Goal: Obtain resource: Download file/media

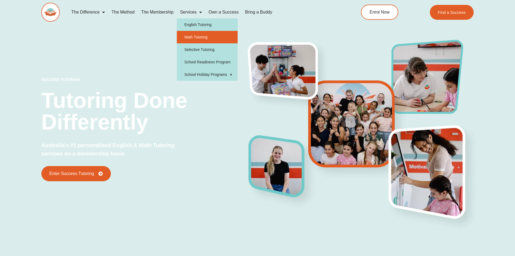
click at [194, 36] on link "Math Tutoring" at bounding box center [207, 37] width 61 height 12
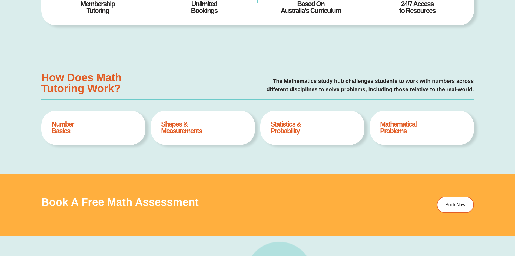
type input "*"
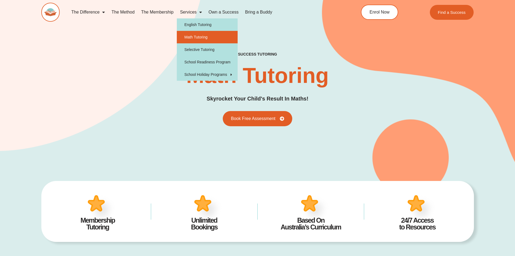
click at [190, 11] on link "Services" at bounding box center [191, 12] width 28 height 12
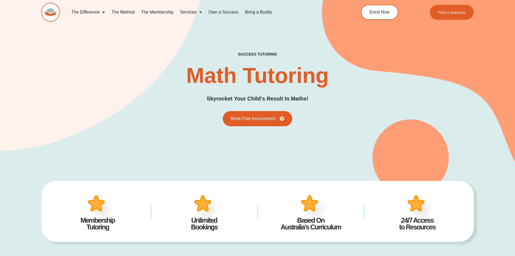
click at [188, 12] on link "Services" at bounding box center [191, 12] width 28 height 12
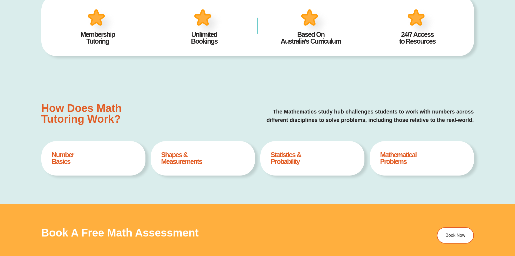
scroll to position [189, 0]
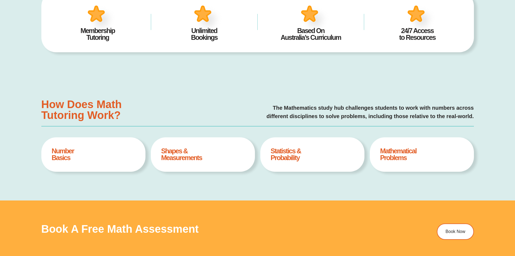
click at [402, 155] on h4 "Mathematical Problems" at bounding box center [421, 154] width 83 height 14
click at [62, 151] on h4 "Number Basics" at bounding box center [93, 154] width 83 height 14
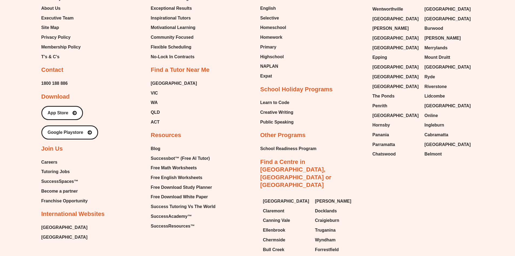
scroll to position [2001, 0]
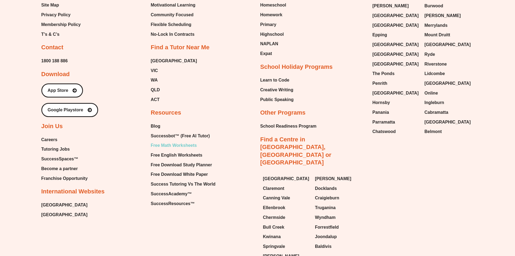
click at [178, 145] on span "Free Math Worksheets" at bounding box center [174, 145] width 46 height 8
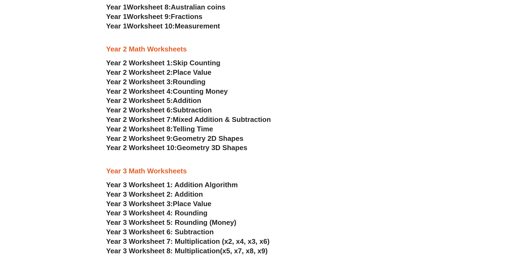
scroll to position [648, 0]
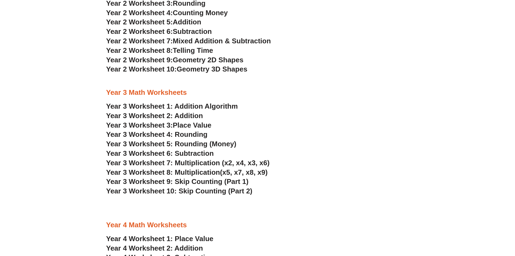
click at [207, 105] on link "Year 3 Worksheet 1: Addition Algorithm" at bounding box center [172, 106] width 132 height 8
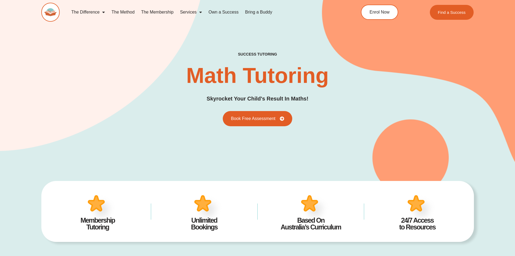
type input "*"
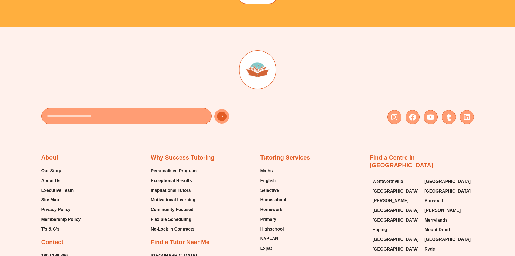
scroll to position [2001, 0]
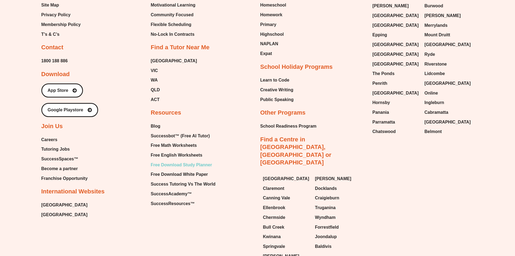
click at [200, 163] on span "Free Download Study Planner" at bounding box center [181, 165] width 61 height 8
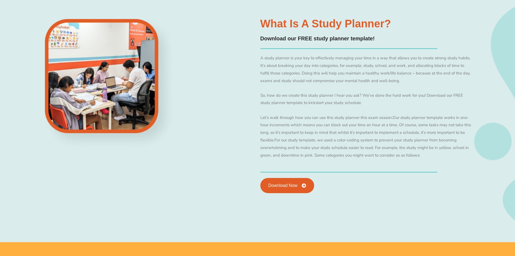
scroll to position [567, 0]
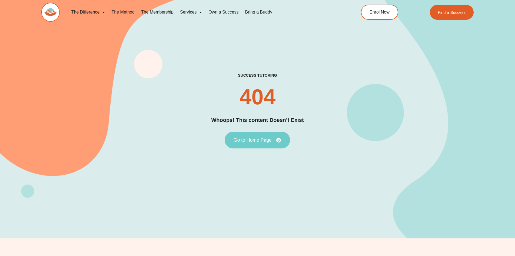
click at [251, 142] on link "Go to Home Page" at bounding box center [257, 139] width 65 height 17
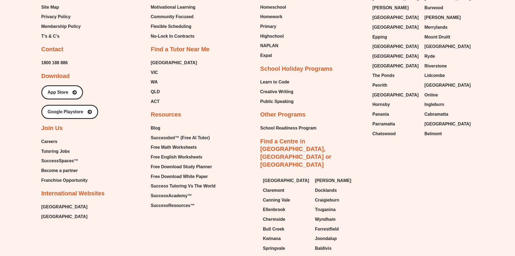
scroll to position [2434, 0]
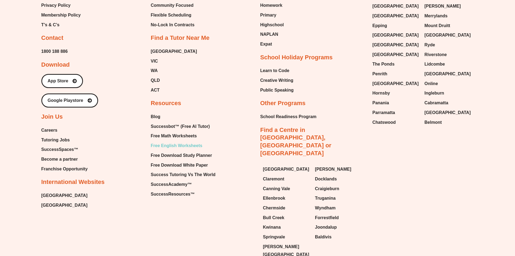
click at [187, 141] on span "Free English Worksheets" at bounding box center [177, 145] width 52 height 8
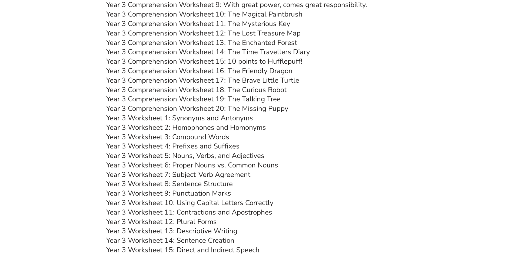
scroll to position [1648, 0]
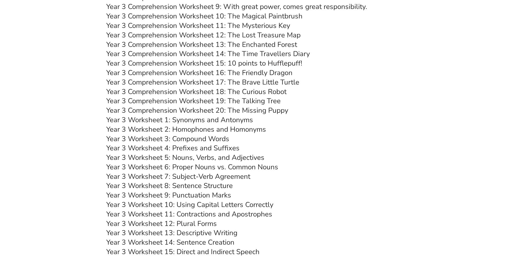
click at [148, 120] on link "Year 3 Worksheet 1: Synonyms and Antonyms" at bounding box center [179, 119] width 147 height 9
click at [160, 130] on link "Year 3 Worksheet 2: Homophones and Homonyms" at bounding box center [186, 128] width 160 height 9
click at [206, 139] on link "Year 3 Worksheet 3: Compound Words" at bounding box center [167, 138] width 123 height 9
click at [159, 148] on link "Year 3 Worksheet 4: Prefixes and Suffixes" at bounding box center [172, 147] width 133 height 9
click at [161, 156] on link "Year 3 Worksheet 5: Nouns, Verbs, and Adjectives" at bounding box center [185, 157] width 158 height 9
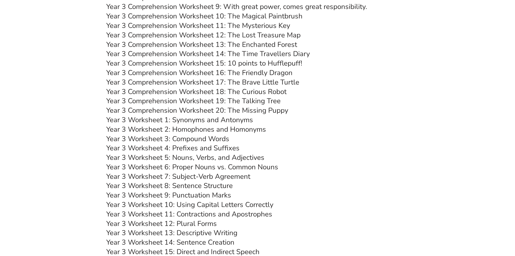
click at [163, 166] on link "Year 3 Worksheet 6: Proper Nouns vs. Common Nouns" at bounding box center [192, 166] width 172 height 9
click at [171, 176] on link "Year 3 Worksheet 7: Subject-Verb Agreement" at bounding box center [178, 175] width 144 height 9
click at [138, 184] on link "Year 3 Worksheet 8: Sentence Structure" at bounding box center [169, 185] width 127 height 9
click at [159, 195] on link "Year 3 Worksheet 9: Punctuation Marks" at bounding box center [168, 194] width 125 height 9
click at [232, 205] on link "Year 3 Worksheet 10: Using Capital Letters Correctly" at bounding box center [189, 204] width 167 height 9
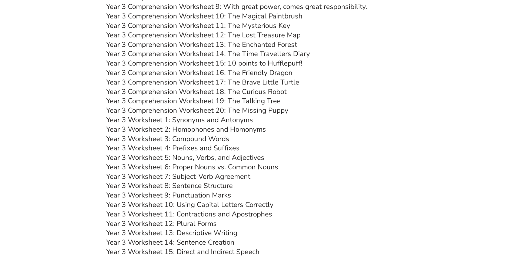
click at [182, 215] on link "Year 3 Worksheet 11: Contractions and Apostrophes" at bounding box center [189, 213] width 166 height 9
click at [169, 223] on link "Year 3 Worksheet 12: Plural Forms" at bounding box center [161, 223] width 111 height 9
click at [155, 232] on link "Year 3 Worksheet 13: Descriptive Writing" at bounding box center [171, 232] width 131 height 9
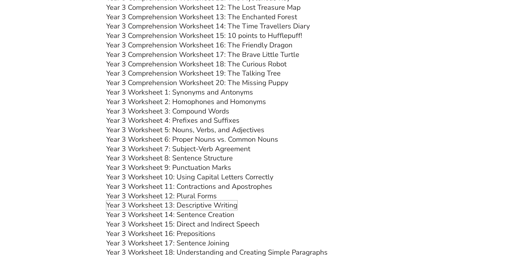
scroll to position [1702, 0]
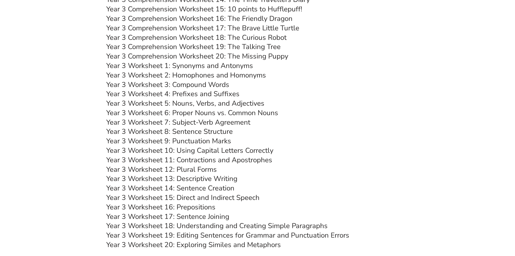
click at [178, 189] on link "Year 3 Worksheet 14: Sentence Creation" at bounding box center [170, 187] width 128 height 9
click at [190, 200] on link "Year 3 Worksheet 15: Direct and Indirect Speech" at bounding box center [182, 197] width 153 height 9
click at [158, 206] on link "Year 3 Worksheet 16: Prepositions" at bounding box center [160, 206] width 109 height 9
click at [173, 216] on link "Year 3 Worksheet 17: Sentence Joining" at bounding box center [167, 215] width 123 height 9
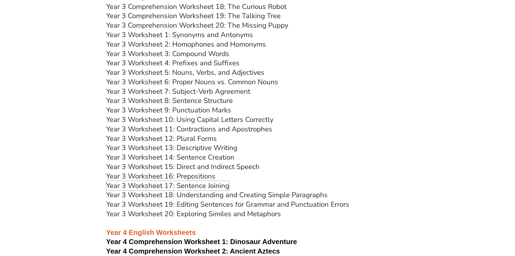
scroll to position [1756, 0]
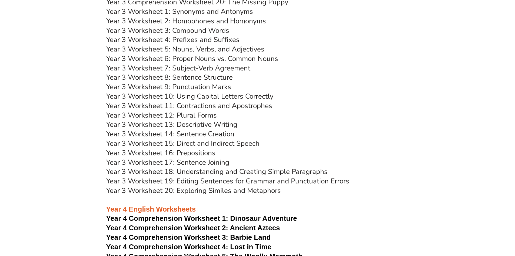
click at [171, 173] on link "Year 3 Worksheet 18: Understanding and Creating Simple Paragraphs" at bounding box center [216, 171] width 221 height 9
click at [141, 182] on link "Year 3 Worksheet 19: Editing Sentences for Grammar and Punctuation Errors" at bounding box center [227, 180] width 243 height 9
click at [168, 188] on link "Year 3 Worksheet 20: Exploring Similes and Metaphors" at bounding box center [193, 190] width 175 height 9
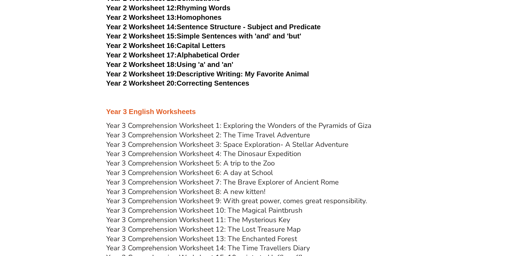
scroll to position [1459, 0]
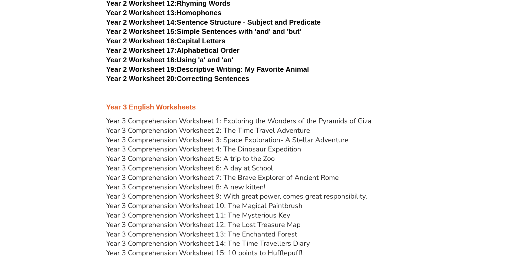
click at [174, 119] on link "Year 3 Comprehension Worksheet 1: Exploring the Wonders of the Pyramids of Giza" at bounding box center [238, 120] width 265 height 9
click at [183, 131] on link "Year 3 Comprehension Worksheet 2: The Time Travel Adventure" at bounding box center [208, 129] width 204 height 9
click at [148, 142] on link "Year 3 Comprehension Worksheet 3: Space Exploration- A Stellar Adventure" at bounding box center [227, 139] width 242 height 9
click at [187, 151] on link "Year 3 Comprehension Worksheet 4: The Dinosaur Expedition" at bounding box center [203, 148] width 195 height 9
click at [145, 158] on link "Year 3 Comprehension Worksheet 5: A trip to the Zoo" at bounding box center [190, 158] width 168 height 9
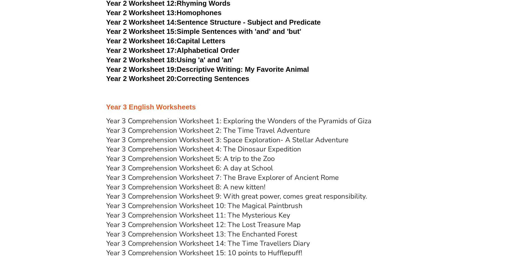
click at [154, 169] on link "Year 3 Comprehension Worksheet 6: A day at School" at bounding box center [189, 167] width 167 height 9
click at [154, 177] on link "Year 3 Comprehension Worksheet 7: The Brave Explorer of Ancient Rome" at bounding box center [222, 177] width 233 height 9
click at [197, 186] on link "Year 3 Comprehension Worksheet 8: A new kitten!" at bounding box center [185, 186] width 159 height 9
click at [220, 196] on link "Year 3 Comprehension Worksheet 9: With great power, comes great responsibility." at bounding box center [236, 195] width 261 height 9
click at [186, 205] on link "Year 3 Comprehension Worksheet 10: The Magical Paintbrush" at bounding box center [204, 205] width 196 height 9
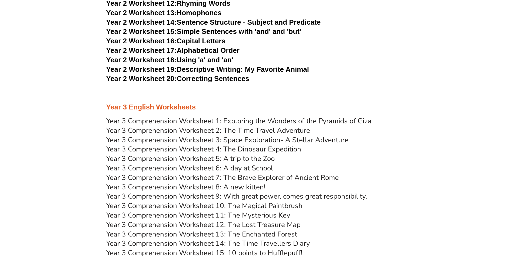
click at [157, 214] on link "Year 3 Comprehension Worksheet 11: The Mysterious Key" at bounding box center [198, 214] width 184 height 9
drag, startPoint x: 168, startPoint y: 226, endPoint x: 164, endPoint y: 224, distance: 4.4
click at [168, 226] on link "Year 3 Comprehension Worksheet 12: The Lost Treasure Map" at bounding box center [203, 224] width 194 height 9
click at [195, 235] on link "Year 3 Comprehension Worksheet 13: The Enchanted Forest" at bounding box center [201, 233] width 191 height 9
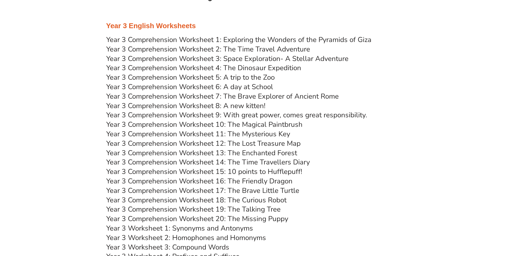
click at [214, 163] on link "Year 3 Comprehension Worksheet 14: The Time Travellers Diary" at bounding box center [208, 161] width 204 height 9
click at [242, 171] on link "Year 3 Comprehension Worksheet 15: 10 points to Hufflepuff!" at bounding box center [204, 171] width 196 height 9
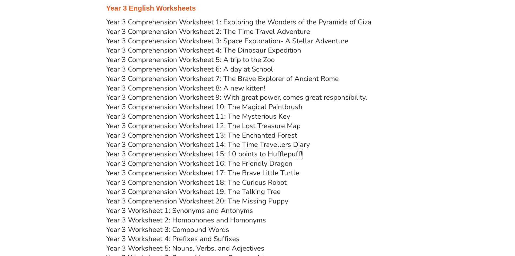
scroll to position [1567, 0]
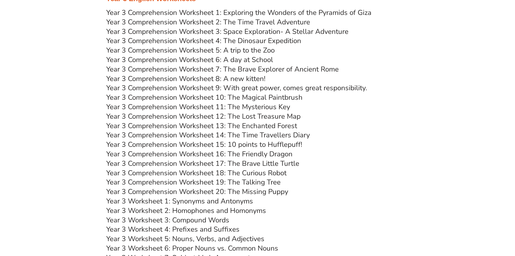
click at [203, 153] on link "Year 3 Comprehension Worksheet 16: The Friendly Dragon" at bounding box center [199, 153] width 186 height 9
click at [190, 163] on link "Year 3 Comprehension Worksheet 17: The Brave Little Turtle" at bounding box center [202, 162] width 193 height 9
click at [224, 172] on link "Year 3 Comprehension Worksheet 18: The Curious Robot" at bounding box center [196, 172] width 180 height 9
click at [209, 182] on link "Year 3 Comprehension Worksheet 19: The Talking Tree" at bounding box center [193, 181] width 174 height 9
click at [193, 191] on link "Year 3 Comprehension Worksheet 20: The Missing Puppy" at bounding box center [197, 191] width 182 height 9
